Goal: Navigation & Orientation: Find specific page/section

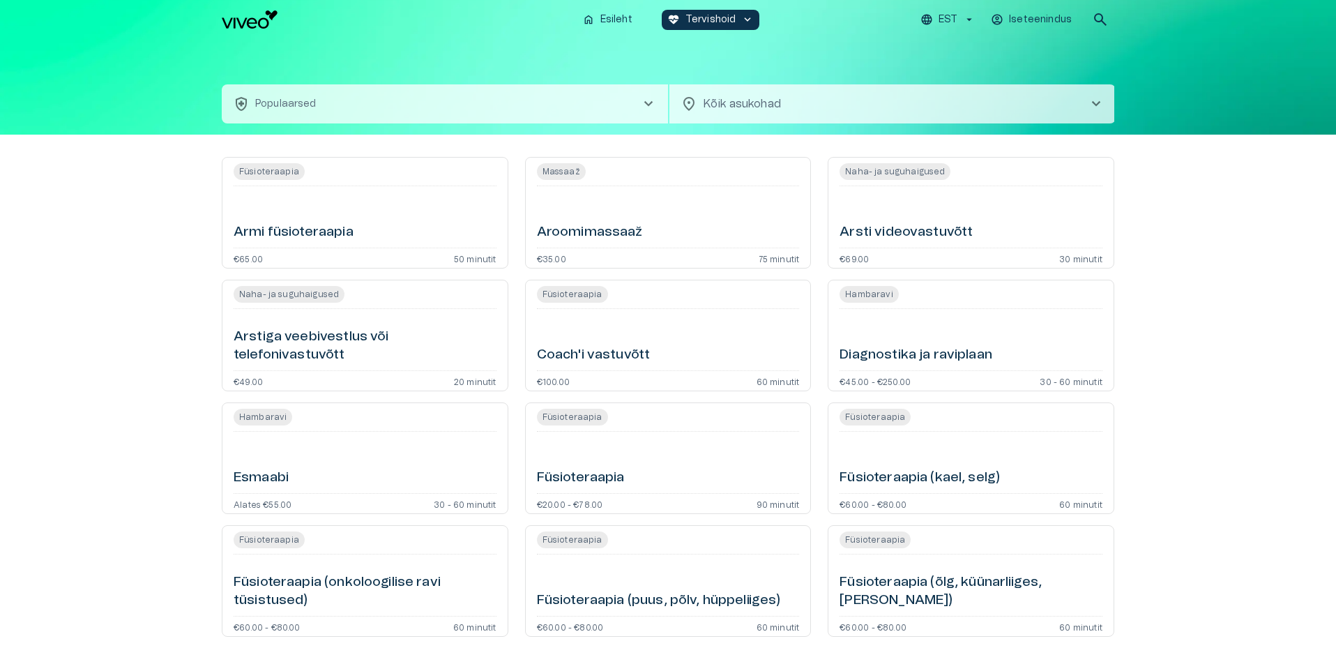
click at [590, 238] on h6 "Aroomimassaaž" at bounding box center [590, 232] width 106 height 19
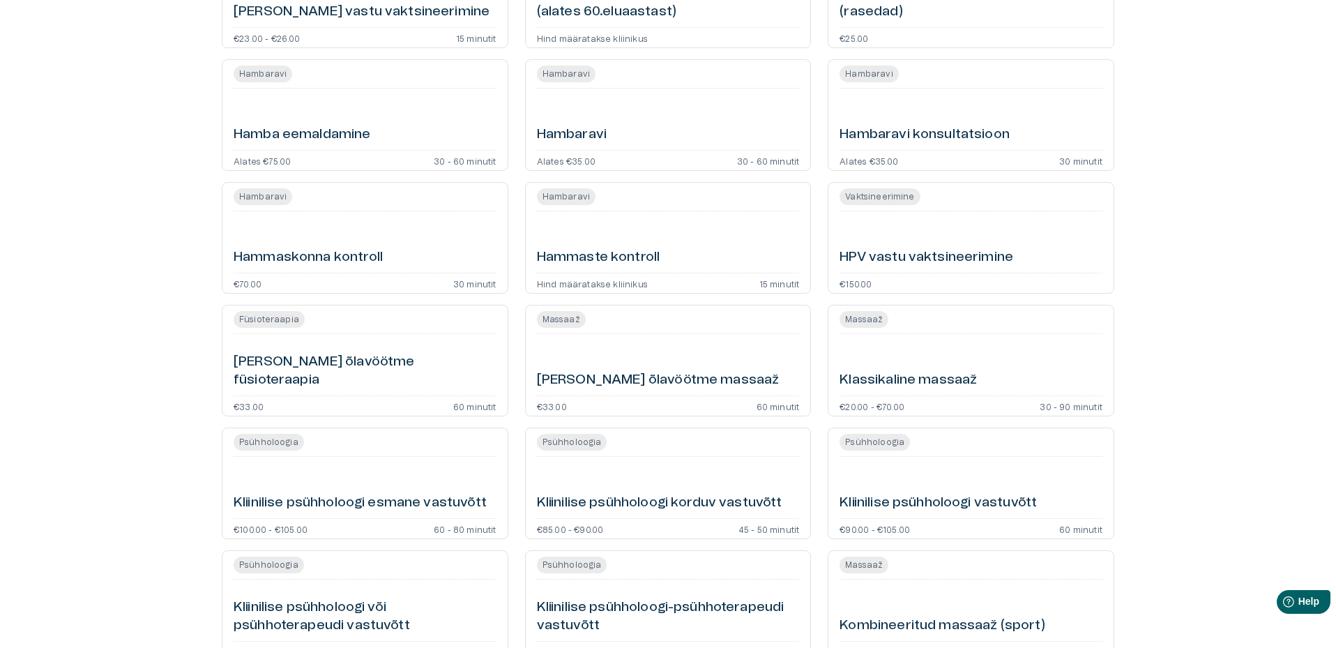
click at [943, 127] on h6 "Hambaravi konsultatsioon" at bounding box center [925, 135] width 170 height 19
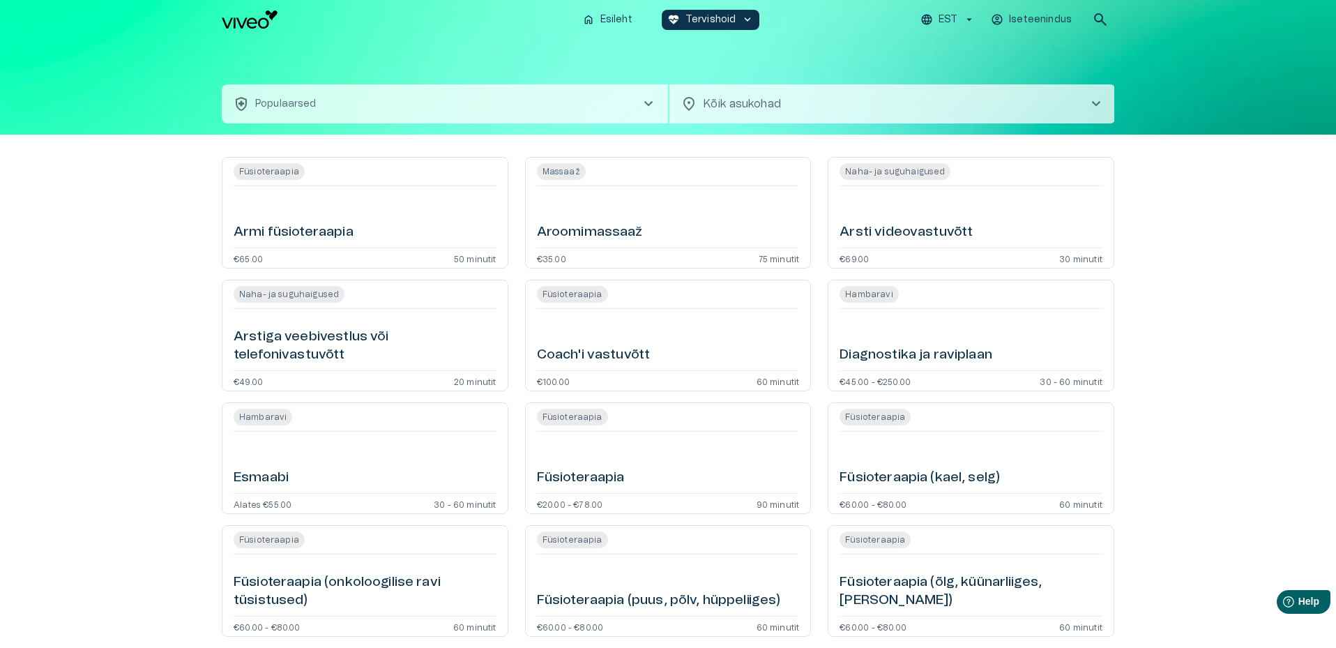
scroll to position [1325, 0]
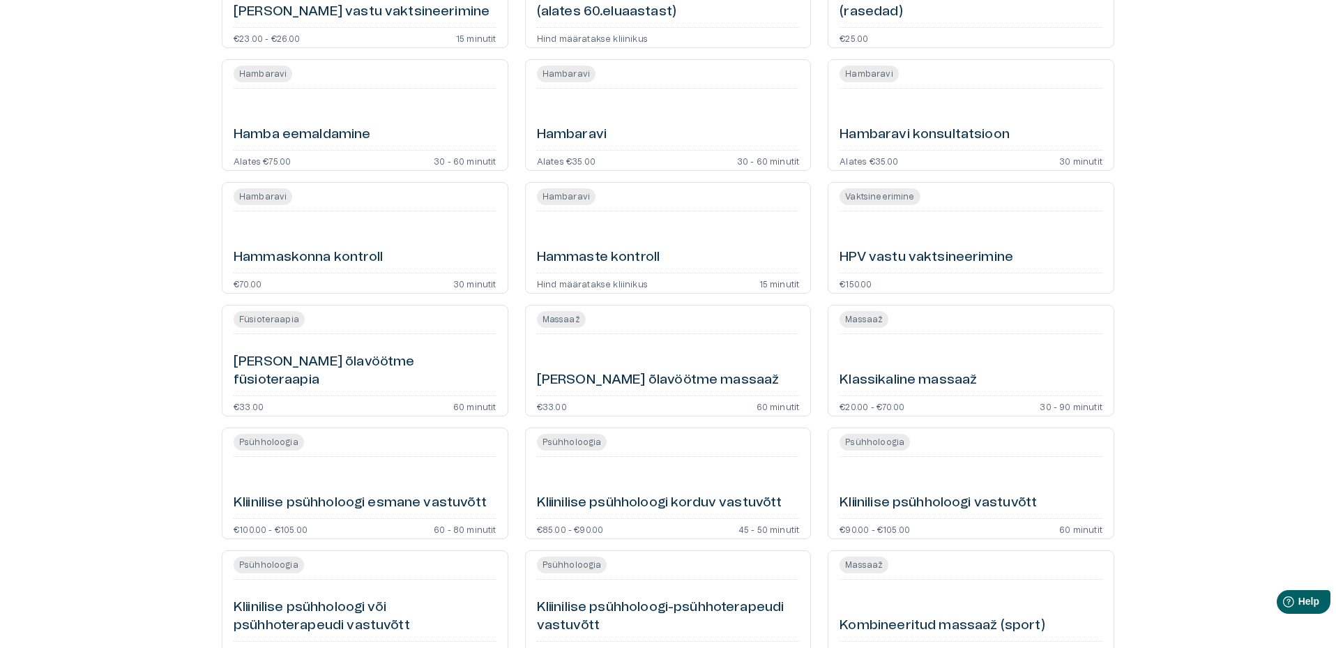
click at [337, 252] on h6 "Hammaskonna kontroll" at bounding box center [308, 257] width 149 height 19
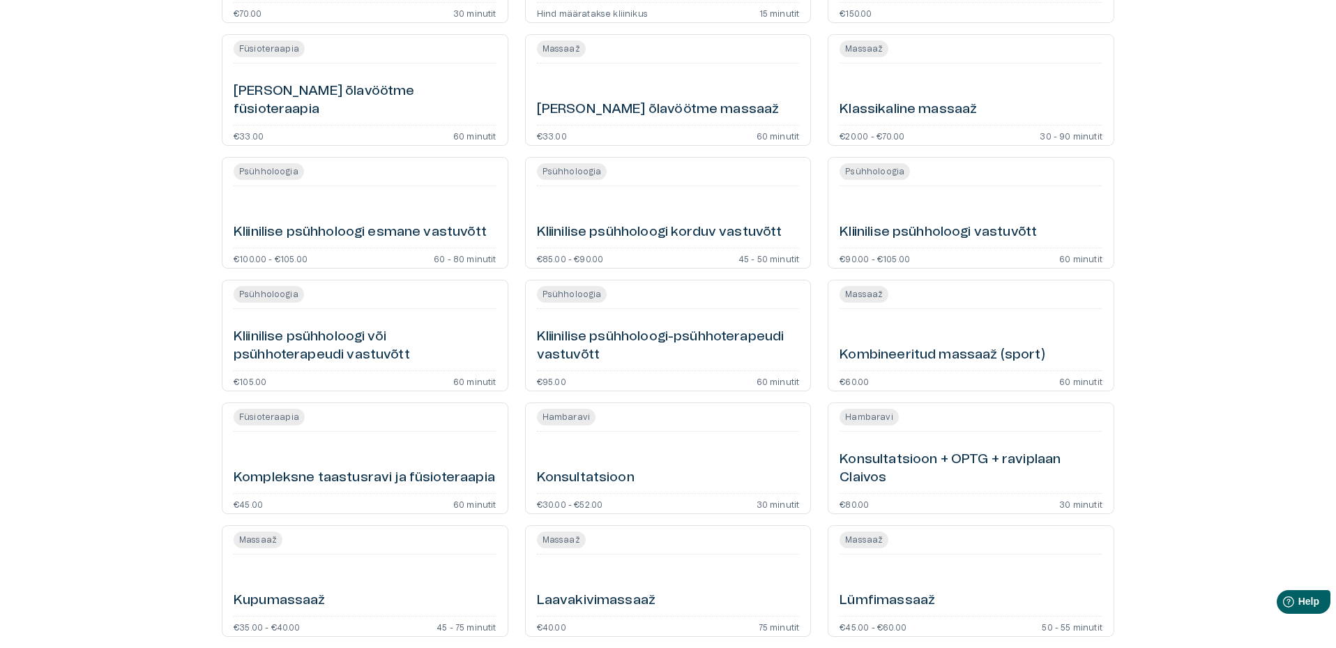
scroll to position [1604, 0]
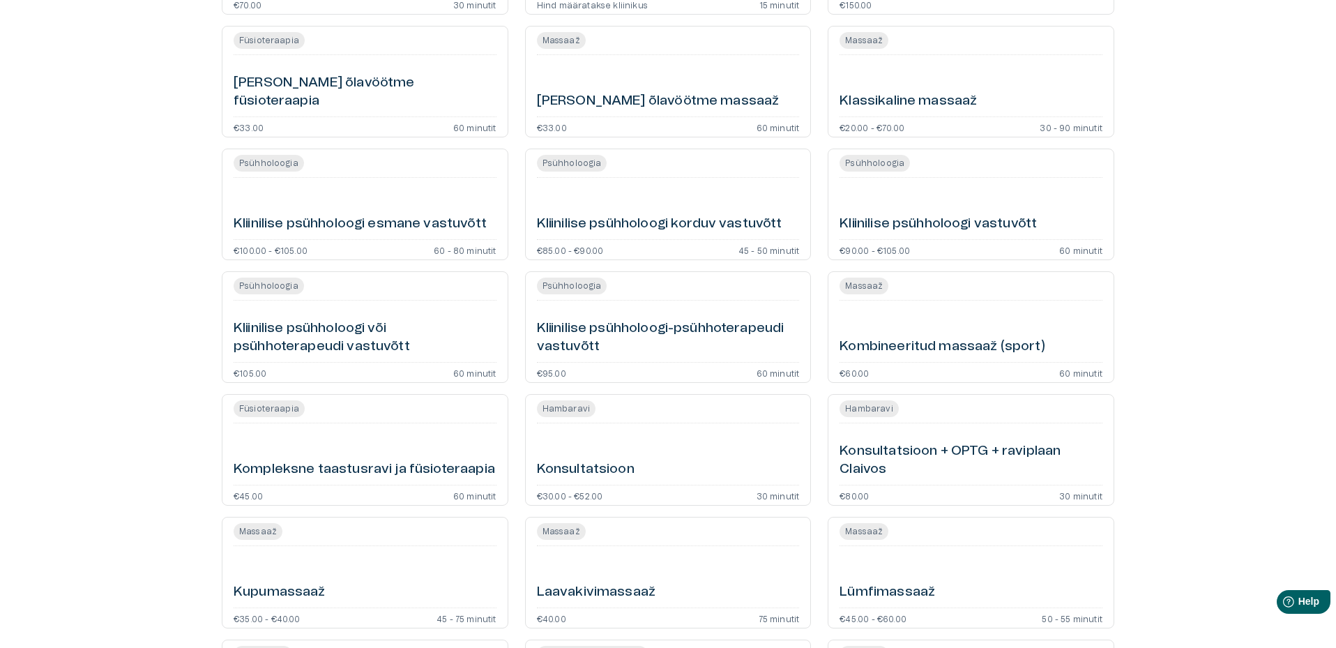
click at [603, 322] on h6 "Kliinilise psühholoogi-psühhoterapeudi vastuvõtt" at bounding box center [668, 337] width 263 height 37
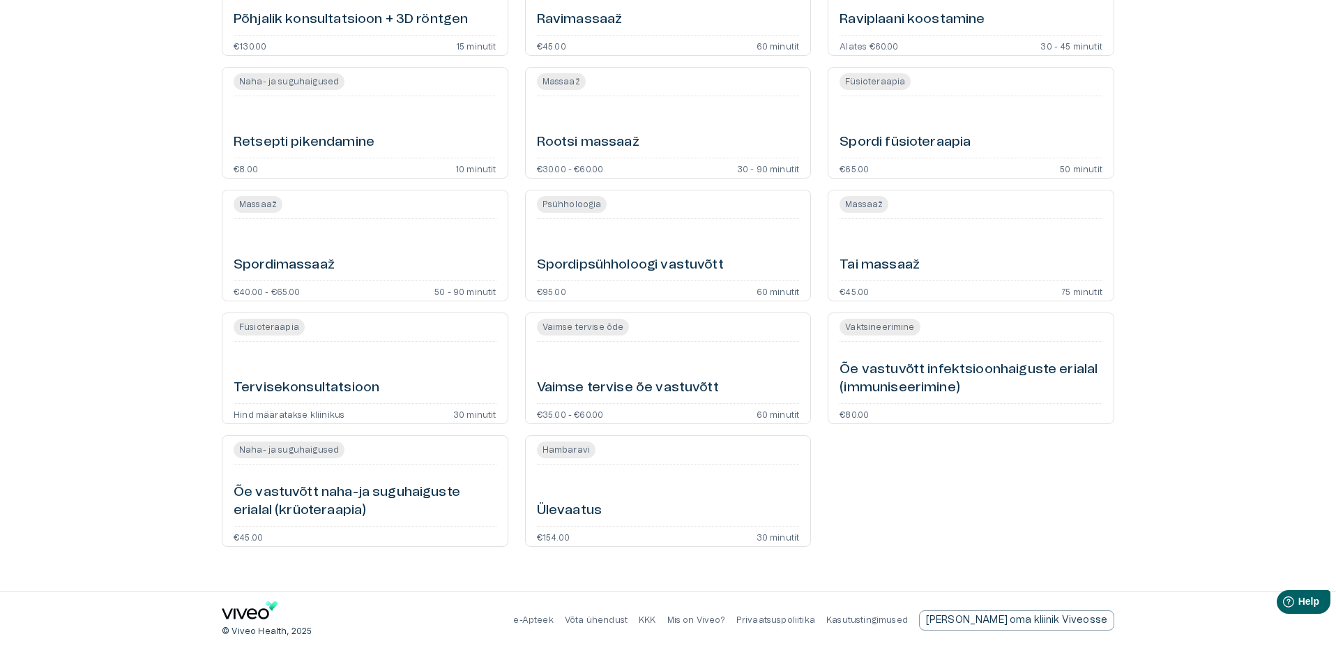
scroll to position [3036, 0]
click at [592, 379] on h6 "Vaimse tervise õe vastuvõtt" at bounding box center [628, 387] width 182 height 19
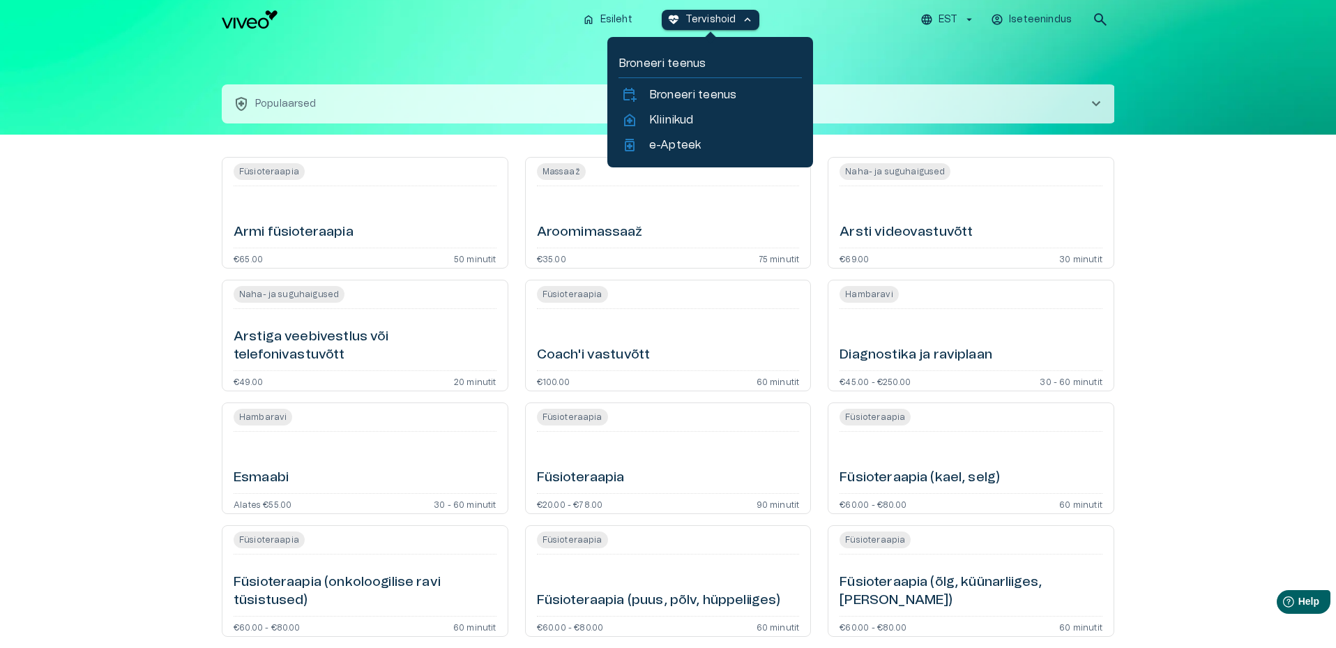
click at [745, 15] on span "keyboard_arrow_up" at bounding box center [747, 19] width 13 height 13
click at [661, 118] on p "Kliinikud" at bounding box center [671, 120] width 44 height 17
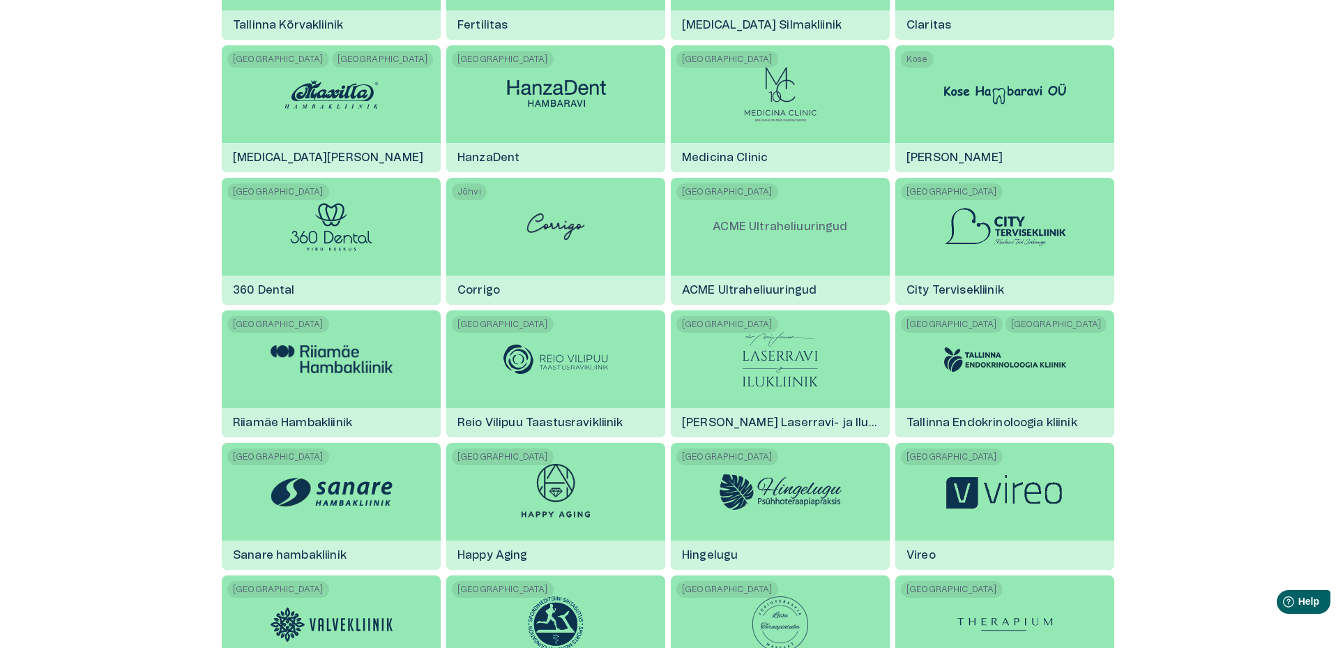
scroll to position [488, 0]
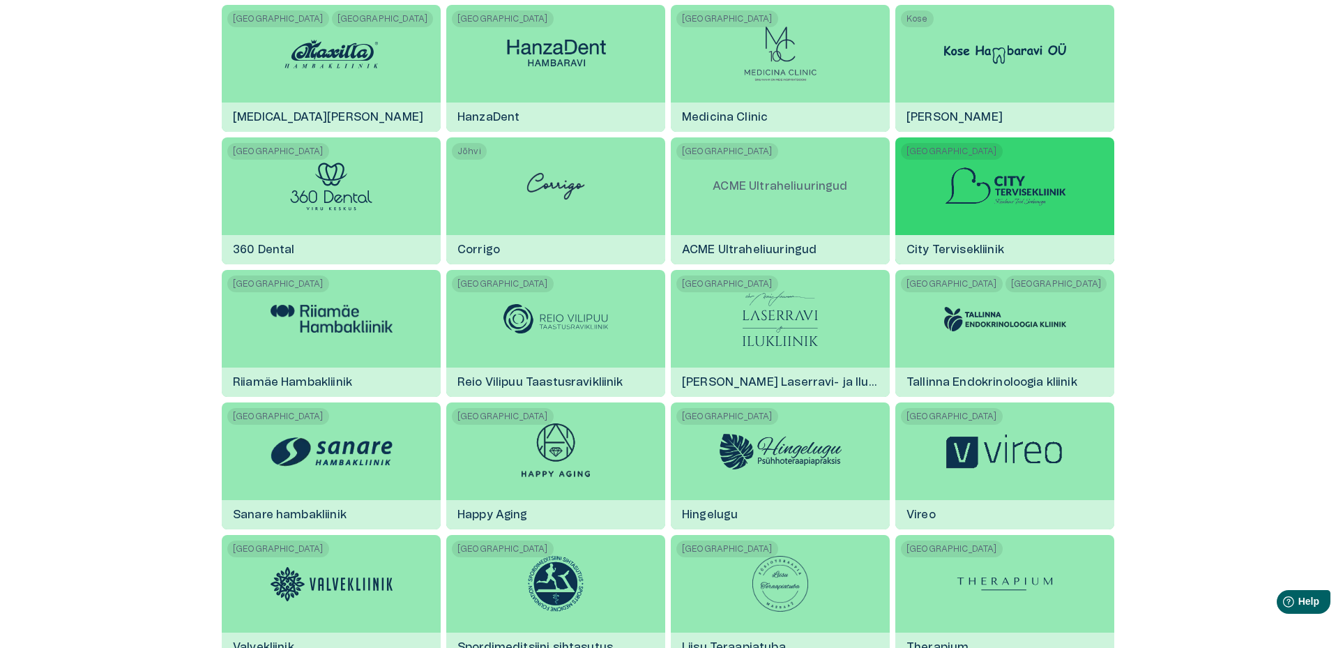
click at [1020, 174] on img at bounding box center [1005, 186] width 122 height 40
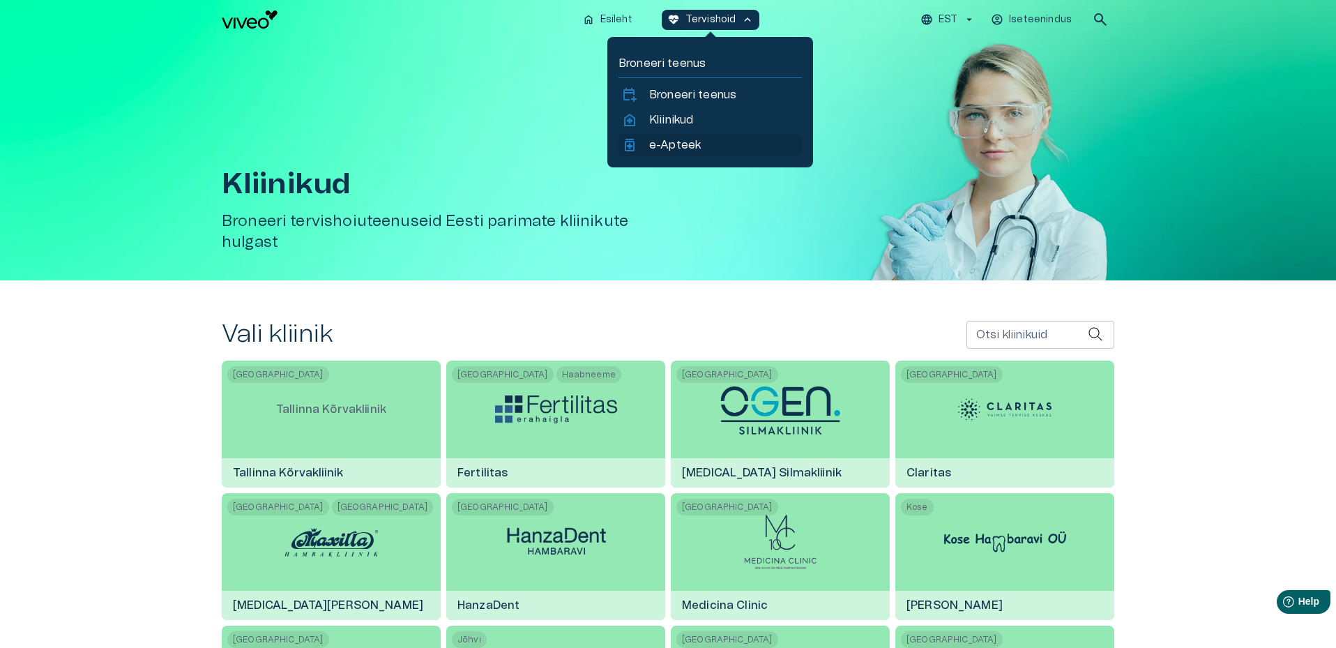
click at [682, 142] on p "e-Apteek" at bounding box center [675, 145] width 52 height 17
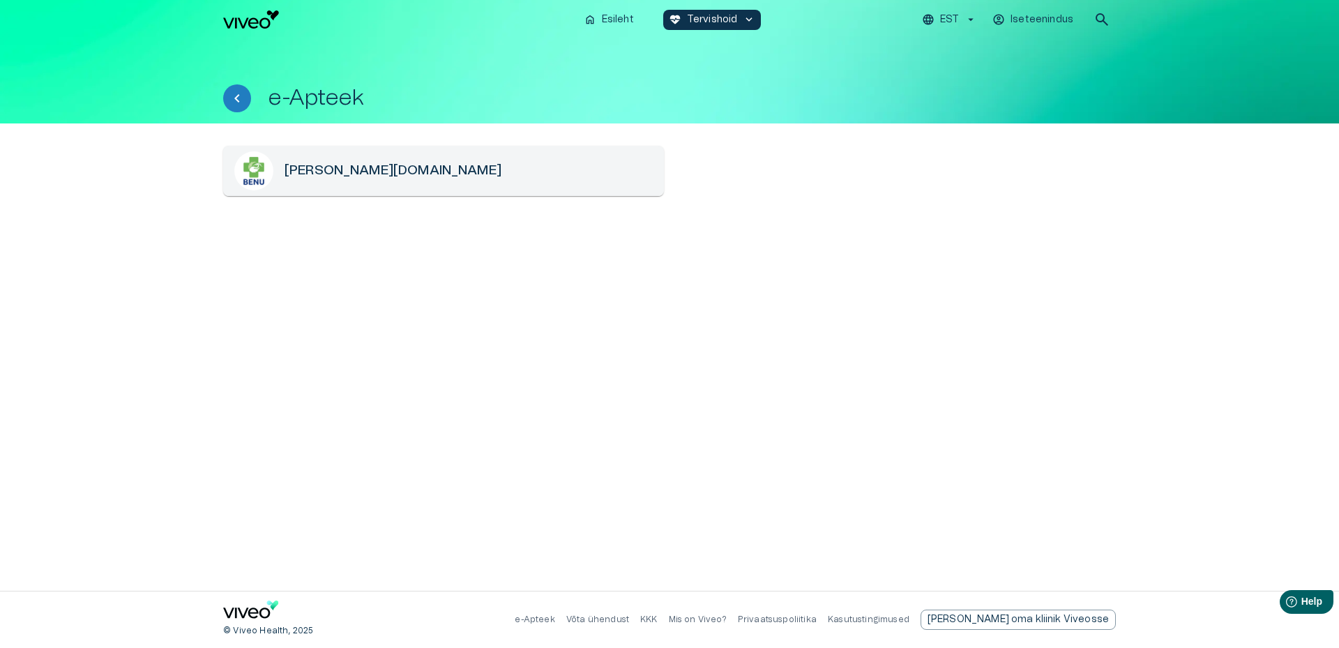
click at [762, 297] on div "[PERSON_NAME][DOMAIN_NAME]" at bounding box center [669, 357] width 893 height 423
